Goal: Task Accomplishment & Management: Use online tool/utility

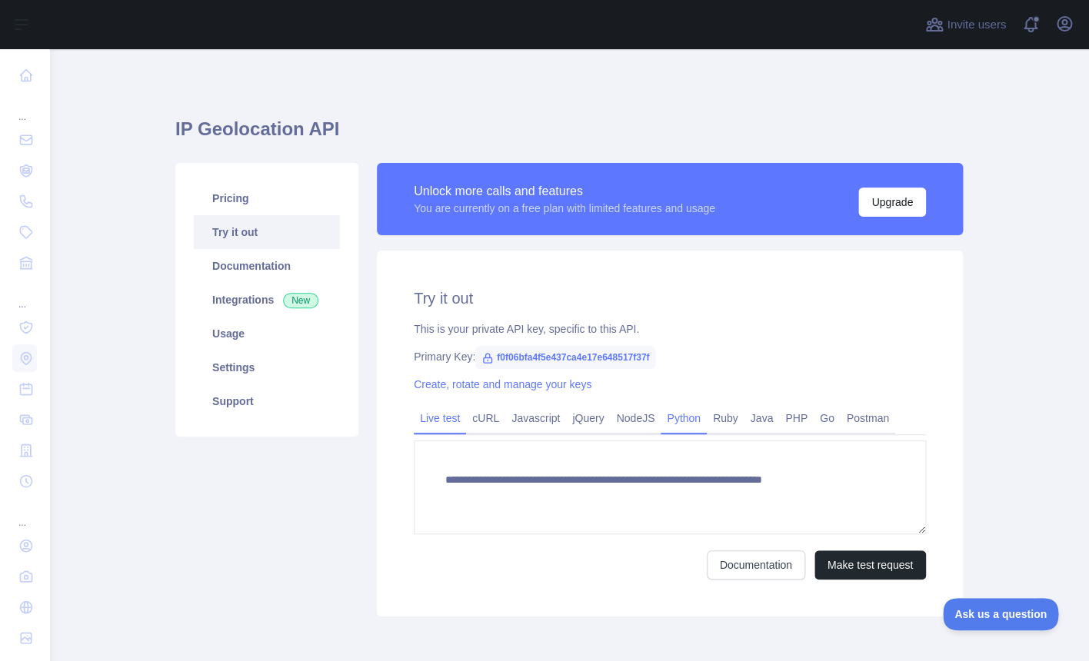
click at [695, 421] on link "Python" at bounding box center [684, 418] width 46 height 25
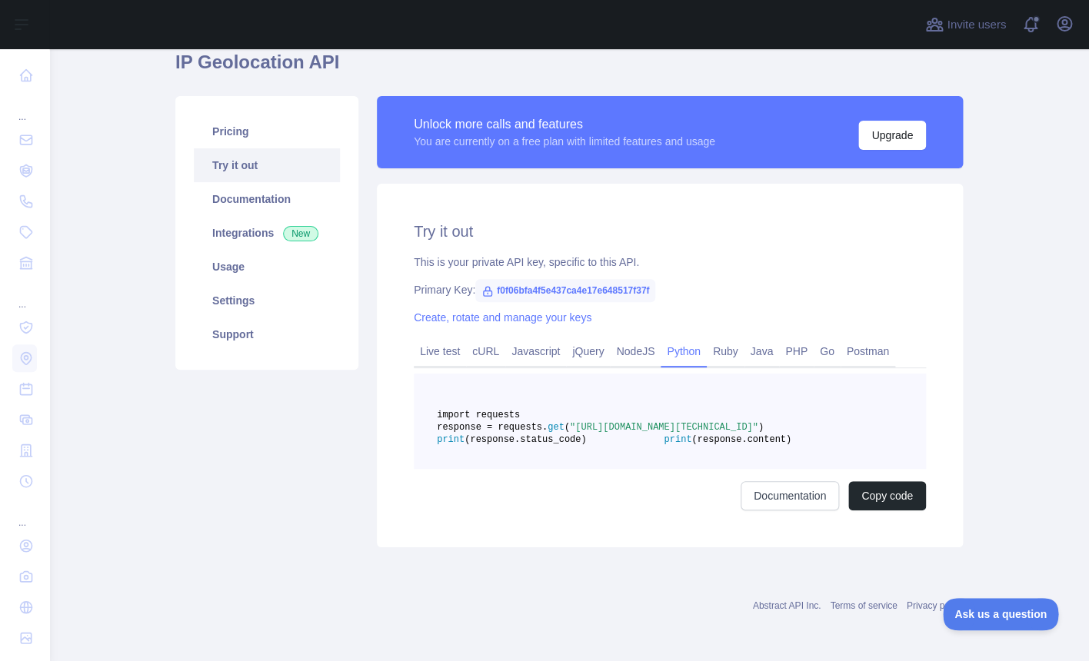
scroll to position [105, 0]
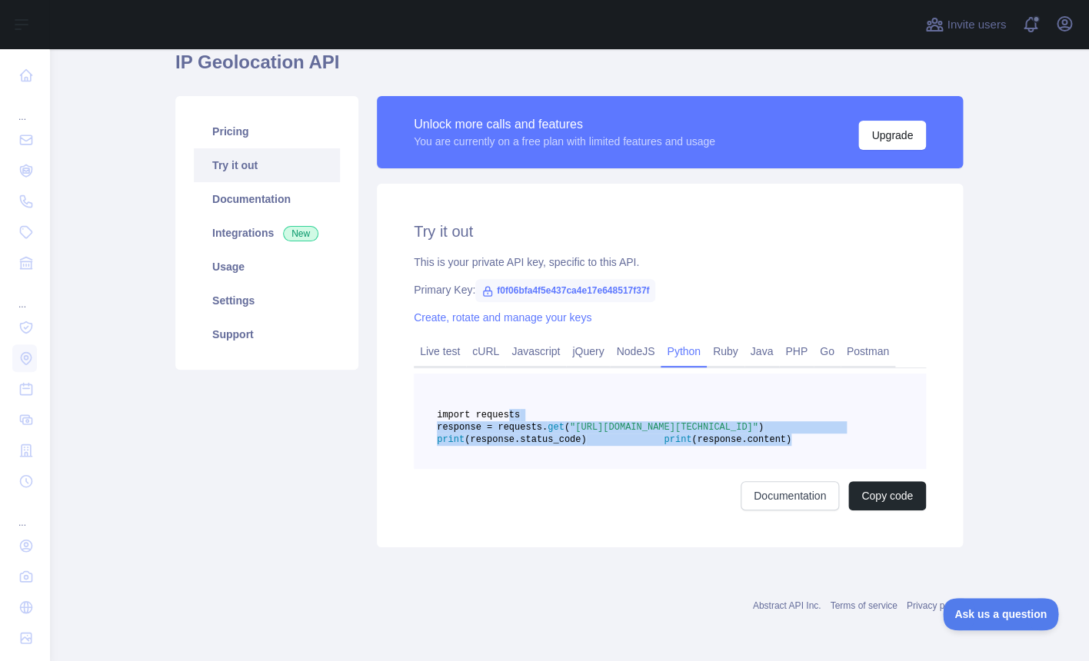
copy code "import requests response = requests. get ( "[URL][DOMAIN_NAME][TECHNICAL_ID]" )…"
drag, startPoint x: 697, startPoint y: 444, endPoint x: 509, endPoint y: 378, distance: 199.7
click at [509, 378] on pre "import requests response = requests. get ( "[URL][DOMAIN_NAME][TECHNICAL_ID]" )…" at bounding box center [670, 421] width 512 height 95
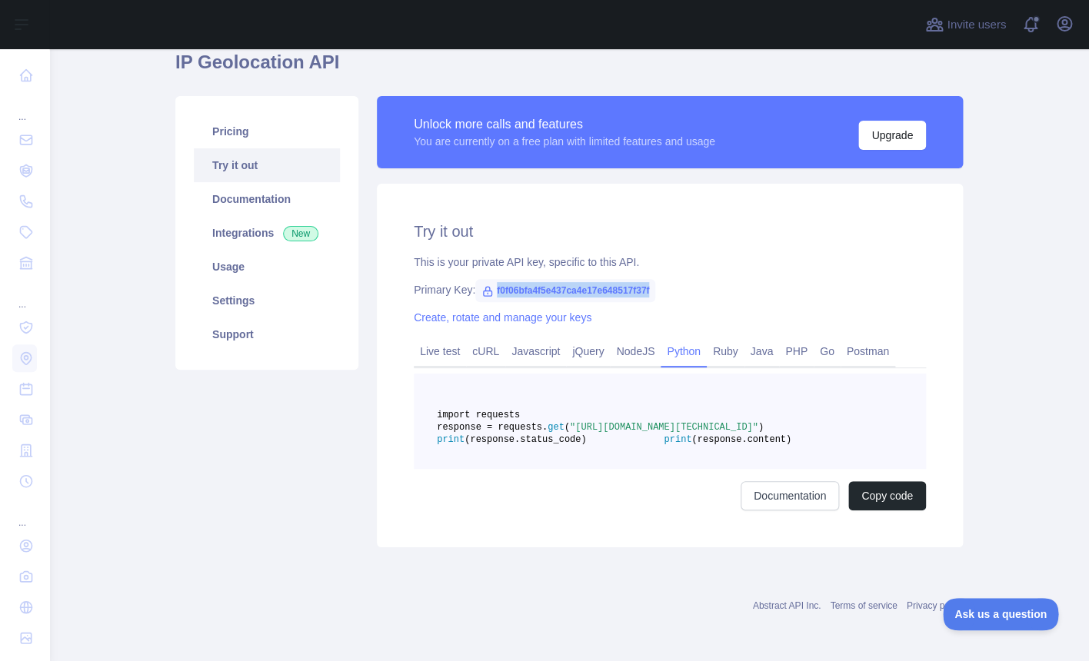
copy span "f0f06bfa4f5e437ca4e17e648517f37f"
drag, startPoint x: 700, startPoint y: 257, endPoint x: 488, endPoint y: 263, distance: 212.3
click at [488, 282] on div "Primary Key: f0f06bfa4f5e437ca4e17e648517f37f" at bounding box center [670, 289] width 512 height 15
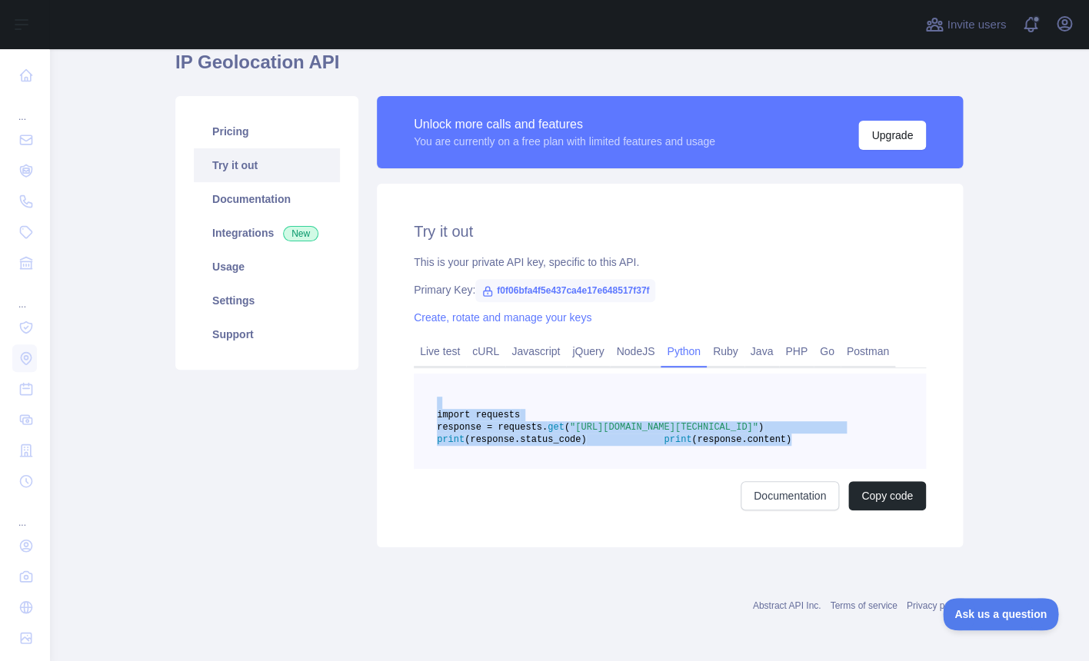
copy code "import requests response = requests. get ( "[URL][DOMAIN_NAME][TECHNICAL_ID]" )…"
drag, startPoint x: 655, startPoint y: 471, endPoint x: 494, endPoint y: 391, distance: 179.9
click at [494, 391] on pre "import requests response = requests. get ( "[URL][DOMAIN_NAME][TECHNICAL_ID]" )…" at bounding box center [670, 421] width 512 height 95
click at [791, 511] on link "Documentation" at bounding box center [789, 495] width 98 height 29
click at [281, 185] on link "Documentation" at bounding box center [267, 199] width 146 height 34
